Goal: Navigation & Orientation: Go to known website

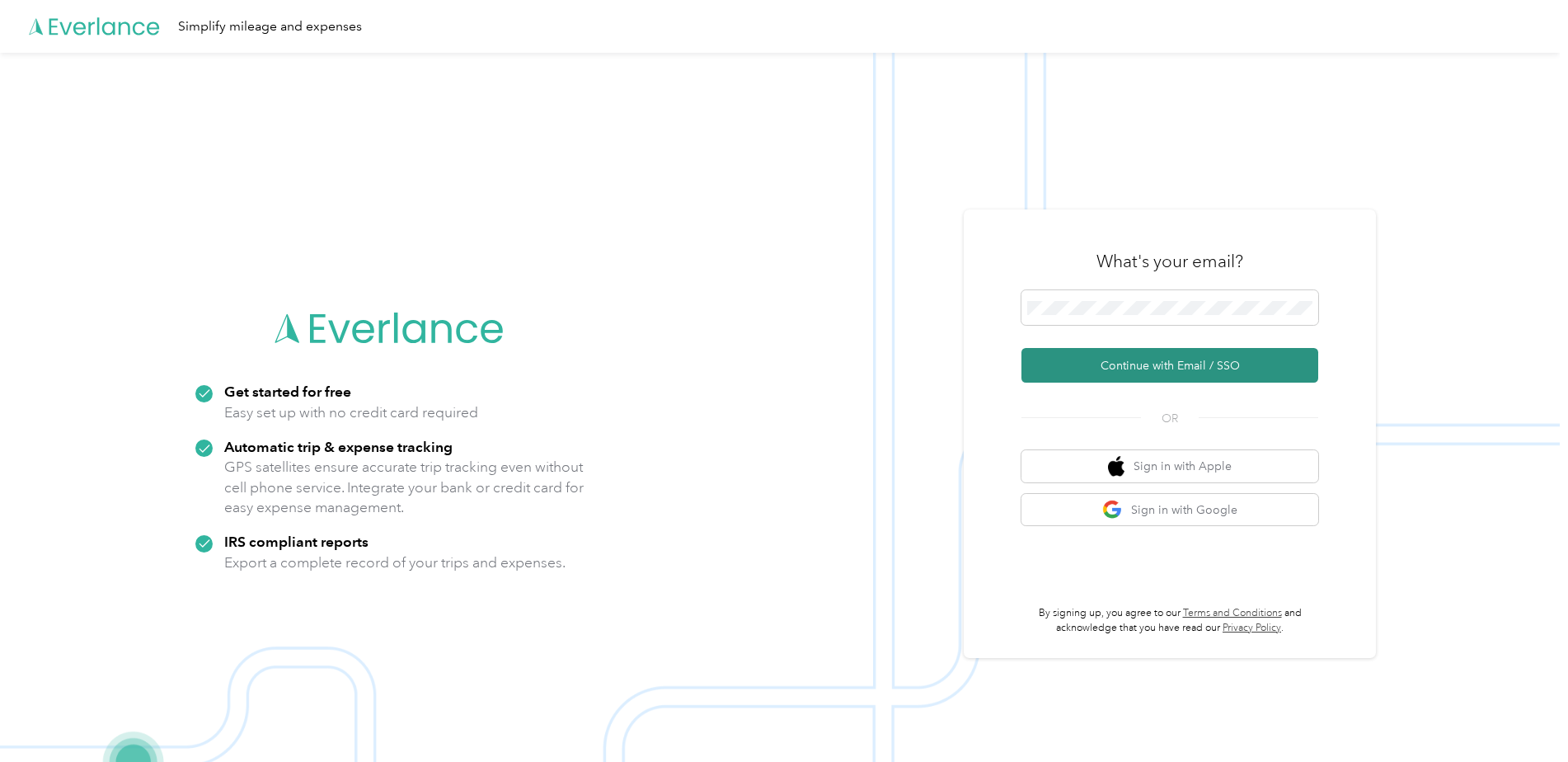
click at [1159, 363] on button "Continue with Email / SSO" at bounding box center [1170, 365] width 297 height 35
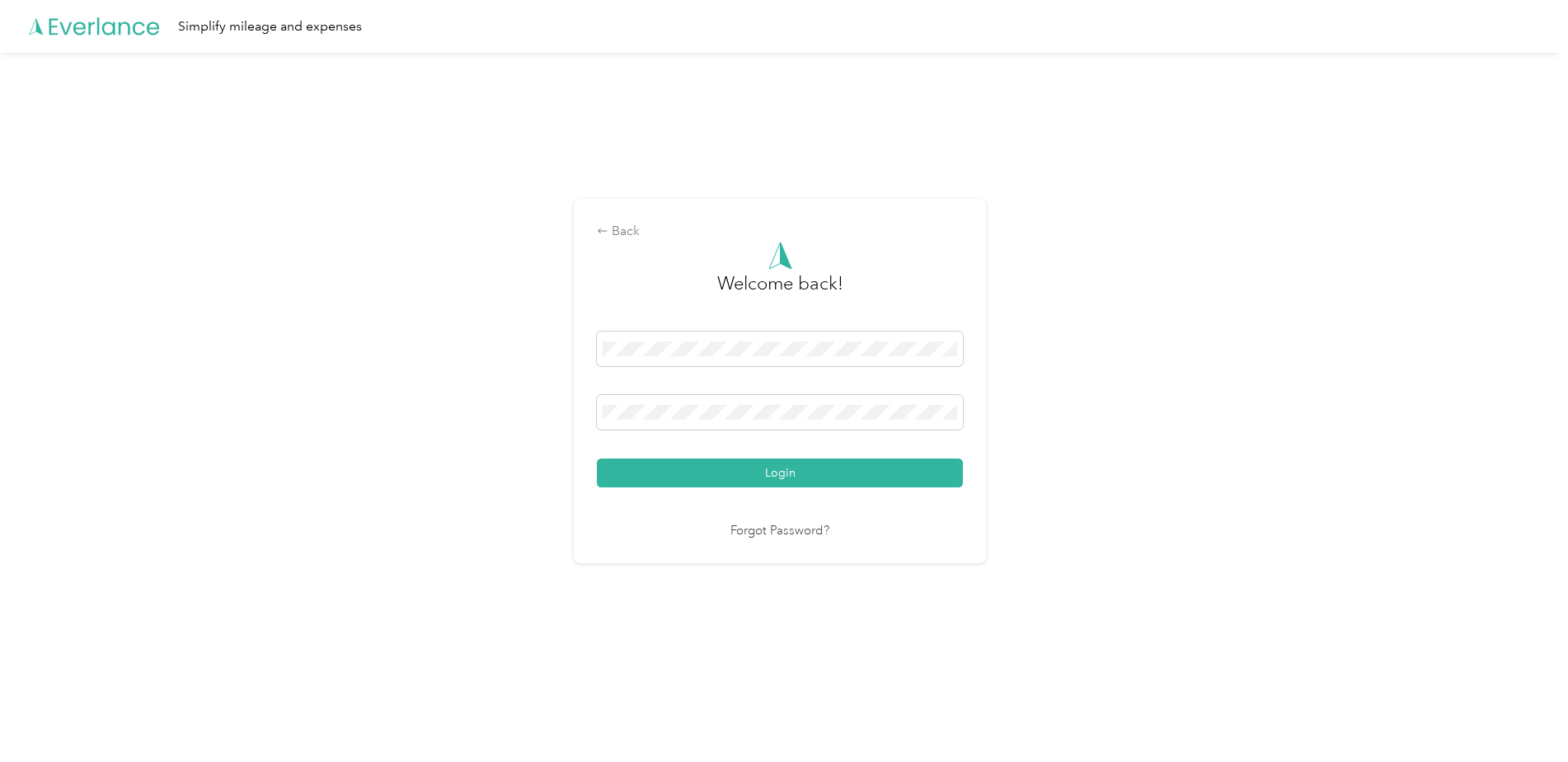
click at [834, 458] on button "Login" at bounding box center [780, 472] width 366 height 29
